Goal: Obtain resource: Download file/media

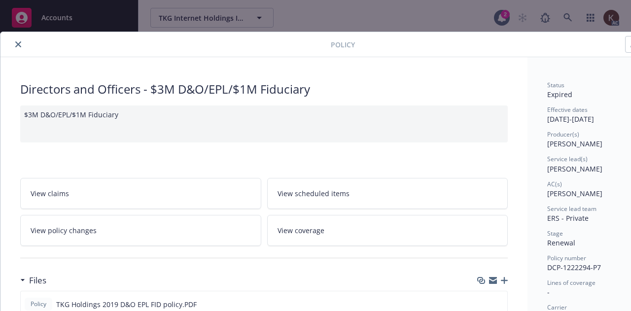
click at [17, 37] on div "Policy" at bounding box center [338, 44] width 676 height 25
click at [21, 42] on button "close" at bounding box center [18, 44] width 12 height 12
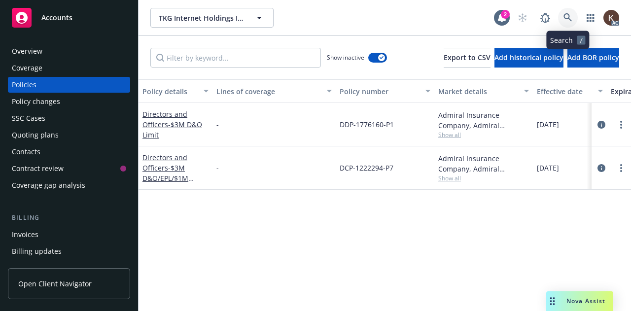
click at [573, 17] on link at bounding box center [568, 18] width 20 height 20
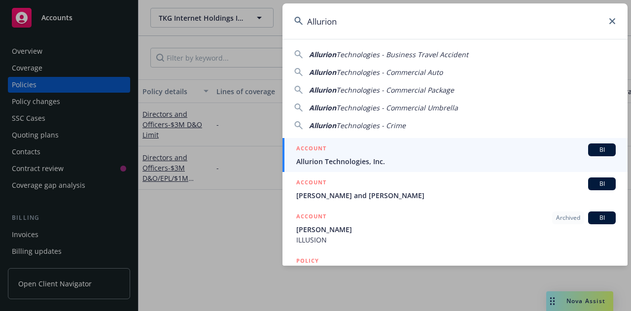
type input "Allurion"
click at [382, 143] on div "ACCOUNT BI" at bounding box center [455, 149] width 319 height 13
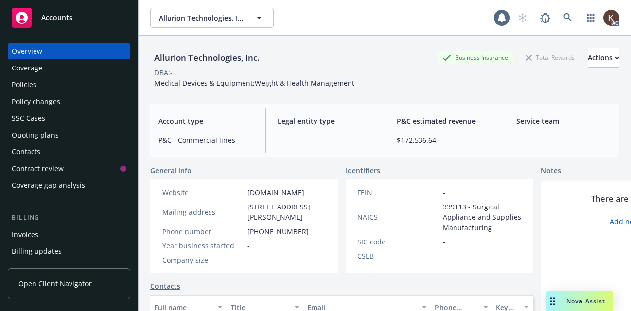
click at [41, 83] on div "Policies" at bounding box center [69, 85] width 114 height 16
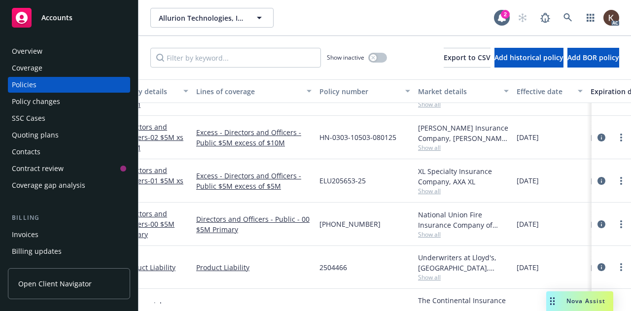
scroll to position [271, 0]
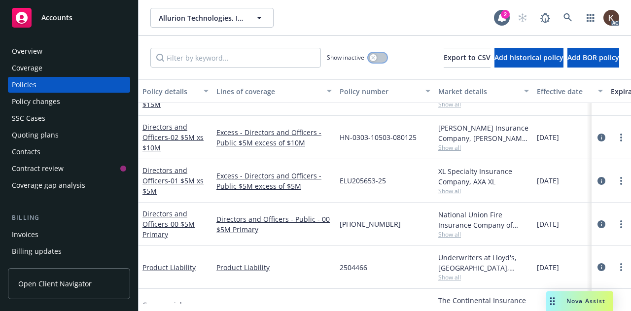
click at [368, 58] on button "button" at bounding box center [377, 58] width 19 height 10
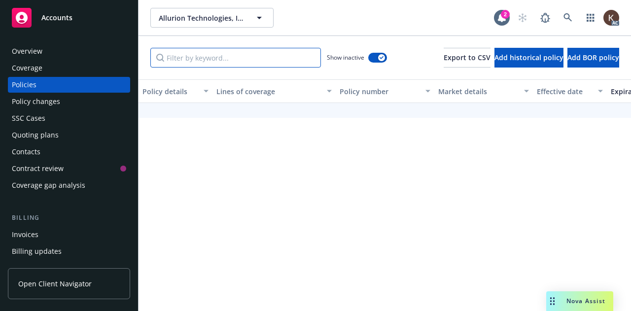
click at [252, 59] on input "Filter by keyword..." at bounding box center [235, 58] width 170 height 20
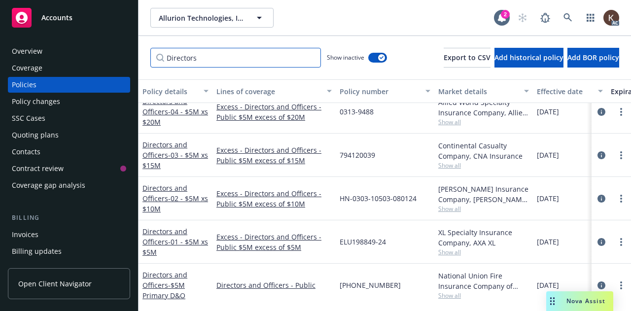
scroll to position [125, 0]
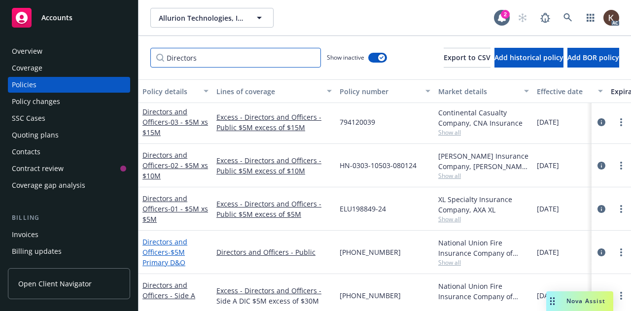
type input "Directors"
click at [154, 251] on link "Directors and Officers - $5M Primary D&O" at bounding box center [164, 252] width 45 height 30
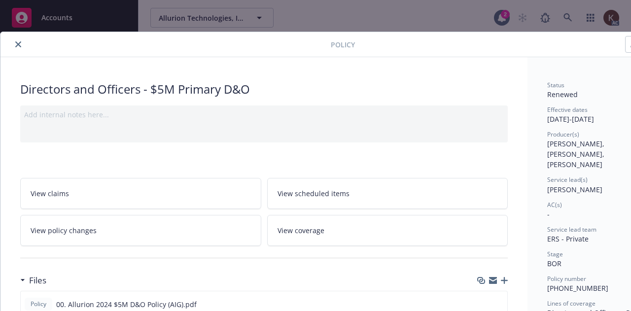
scroll to position [88, 0]
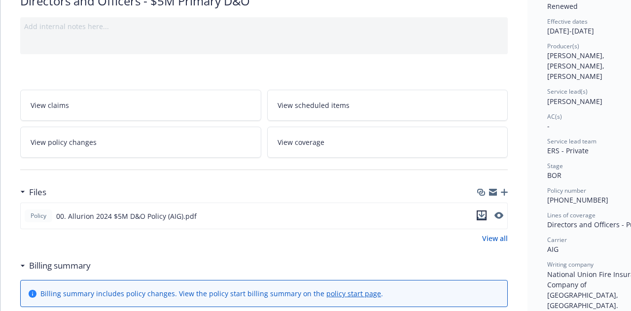
click at [481, 217] on icon "download file" at bounding box center [481, 218] width 8 height 2
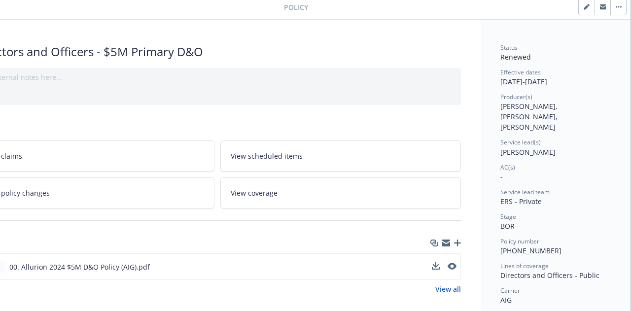
scroll to position [37, 0]
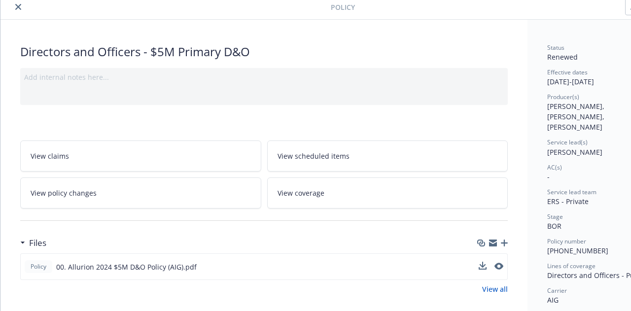
click at [16, 10] on button "close" at bounding box center [18, 7] width 12 height 12
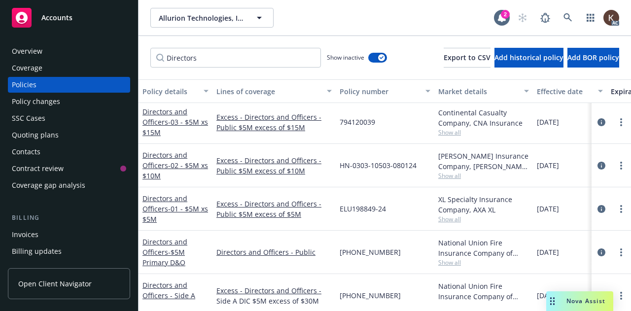
click at [567, 301] on span "Nova Assist" at bounding box center [585, 301] width 39 height 8
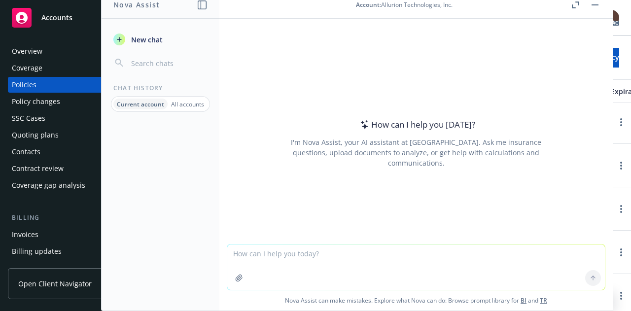
click at [236, 275] on icon "button" at bounding box center [239, 278] width 8 height 8
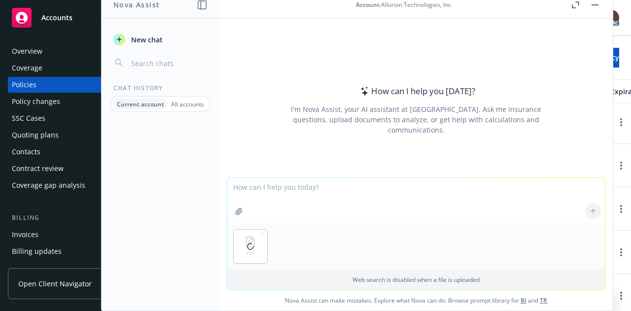
click at [271, 184] on textarea at bounding box center [415, 200] width 377 height 45
click at [405, 180] on textarea "Is there a patent infringement/copyright exclu" at bounding box center [415, 200] width 377 height 46
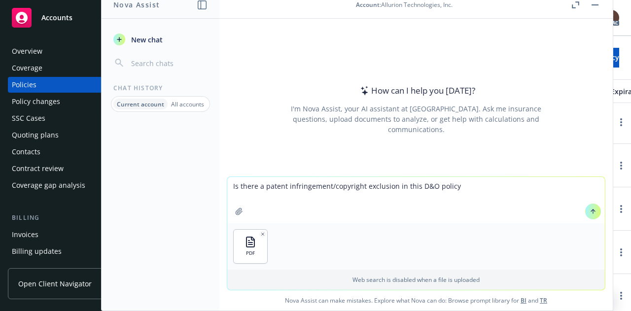
type textarea "Is there a patent infringement/copyright exclusion in this D&O policy?"
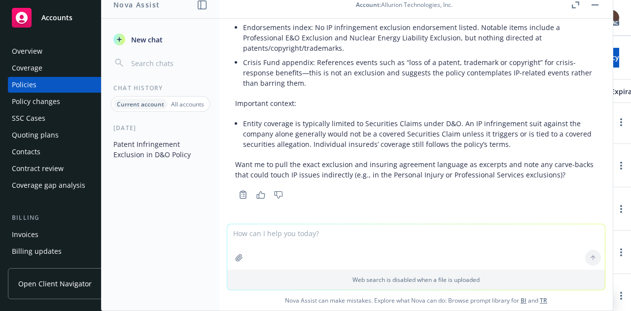
scroll to position [152, 0]
click at [199, 158] on button "Patent Infringement Exclusion in D&O Policy" at bounding box center [160, 149] width 102 height 27
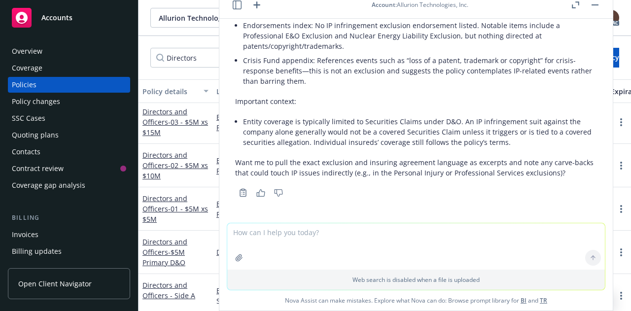
scroll to position [0, 0]
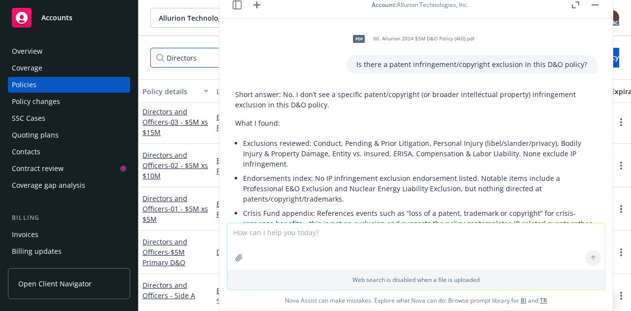
click at [179, 48] on input "Directors" at bounding box center [235, 58] width 170 height 20
click at [193, 30] on div "Allurion Technologies, Inc. Allurion Technologies, Inc. 2 AC" at bounding box center [384, 17] width 492 height 35
click at [598, 7] on button "button" at bounding box center [595, 5] width 12 height 12
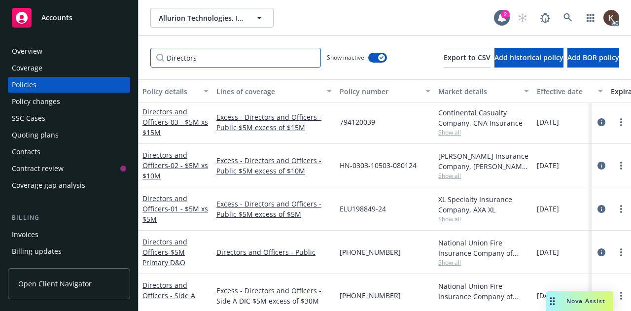
drag, startPoint x: 277, startPoint y: 58, endPoint x: 109, endPoint y: 72, distance: 168.7
click at [109, 72] on div "Accounts Overview Coverage Policies Policy changes SSC Cases Quoting plans Cont…" at bounding box center [315, 155] width 631 height 311
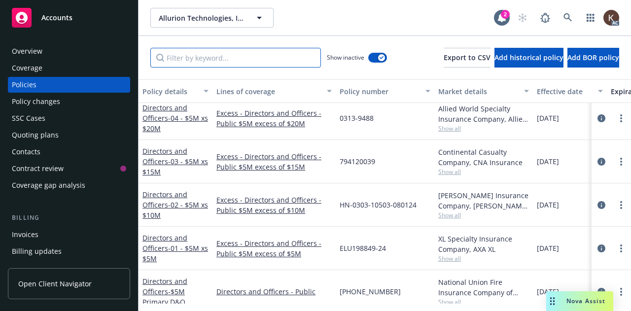
scroll to position [168, 0]
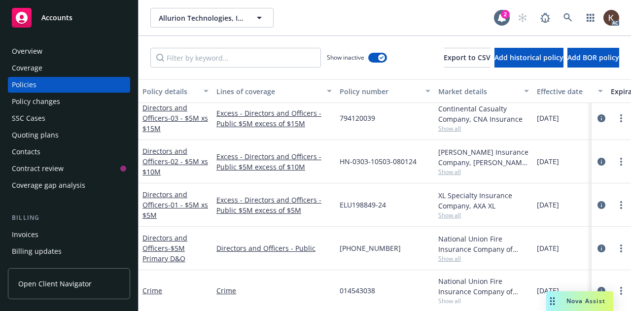
click at [354, 60] on div "Show inactive" at bounding box center [357, 58] width 60 height 20
click at [368, 59] on button "button" at bounding box center [377, 58] width 19 height 10
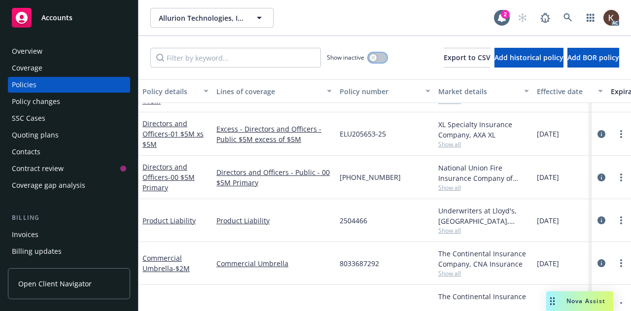
scroll to position [261, 0]
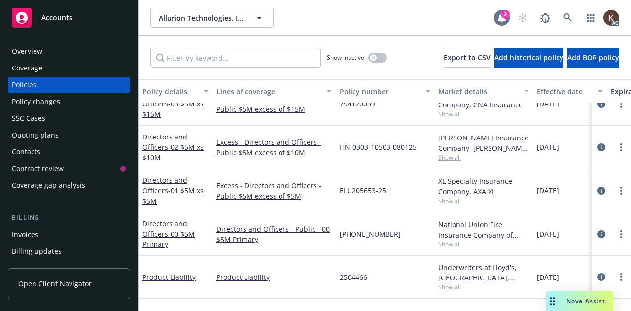
click at [503, 21] on icon at bounding box center [502, 17] width 8 height 9
